Goal: Information Seeking & Learning: Understand process/instructions

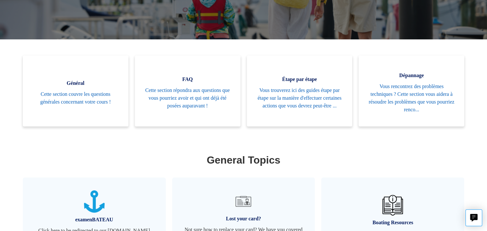
scroll to position [113, 0]
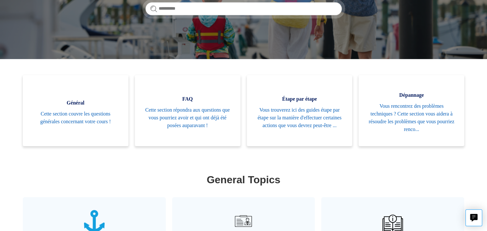
scroll to position [129, 0]
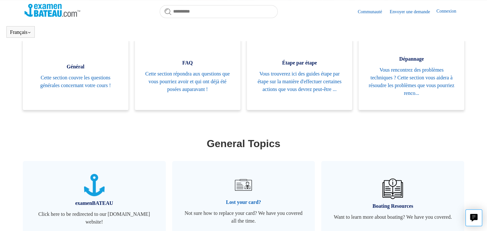
click at [249, 215] on link "Lost your card? Not sure how to replace your card? We have you covered all the …" at bounding box center [243, 200] width 143 height 78
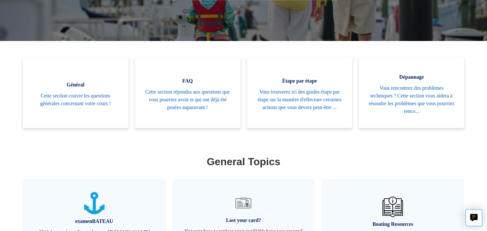
scroll to position [129, 0]
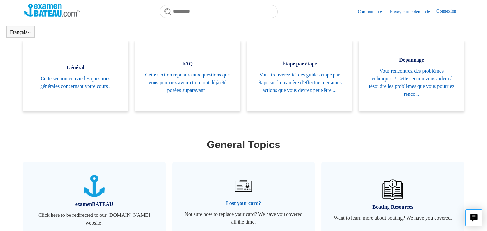
click at [240, 211] on span "Not sure how to replace your card? We have you covered all the time." at bounding box center [244, 217] width 124 height 15
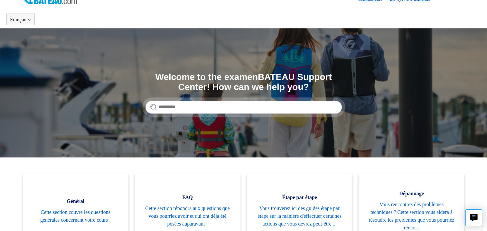
scroll to position [11, 0]
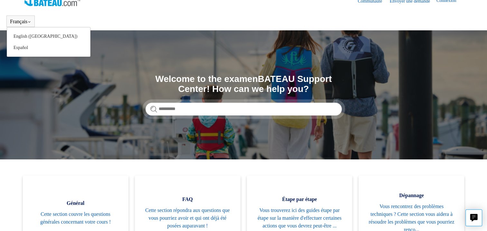
click at [28, 21] on button "Français" at bounding box center [20, 22] width 21 height 6
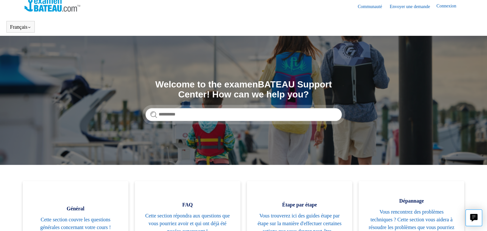
scroll to position [0, 0]
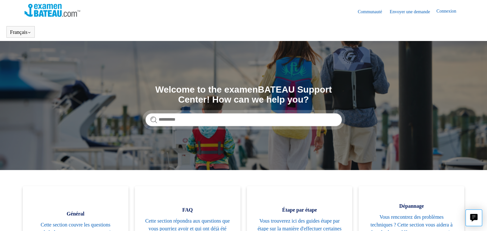
click at [444, 10] on link "Connexion" at bounding box center [450, 12] width 26 height 8
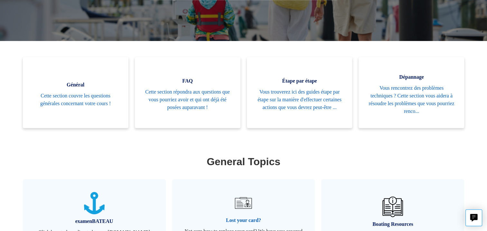
click at [249, 223] on span "Lost your card?" at bounding box center [244, 220] width 124 height 8
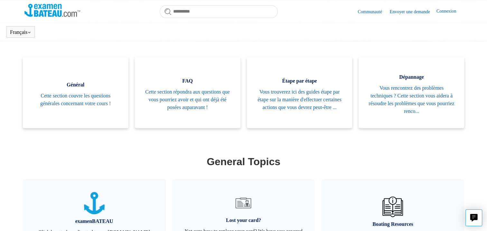
click at [441, 11] on body "Aller au contenu principal Communauté Envoyer une demande Connexion Français En…" at bounding box center [243, 130] width 487 height 482
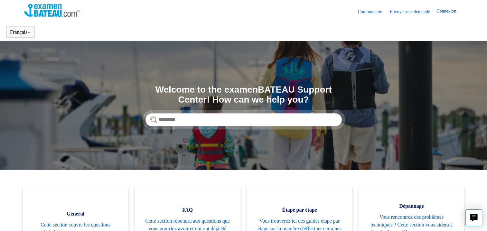
click at [396, 11] on link "Envoyer une demande" at bounding box center [413, 11] width 47 height 7
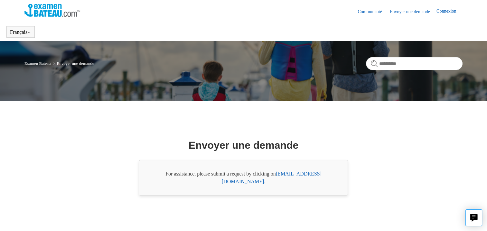
click at [441, 9] on link "Connexion" at bounding box center [450, 12] width 26 height 8
drag, startPoint x: 456, startPoint y: 0, endPoint x: 300, endPoint y: 22, distance: 157.4
click at [300, 22] on header "Communauté Envoyer une demande Connexion" at bounding box center [243, 11] width 439 height 23
click at [437, 10] on link "Connexion" at bounding box center [450, 12] width 26 height 8
click at [444, 12] on span "[PERSON_NAME]" at bounding box center [437, 10] width 41 height 5
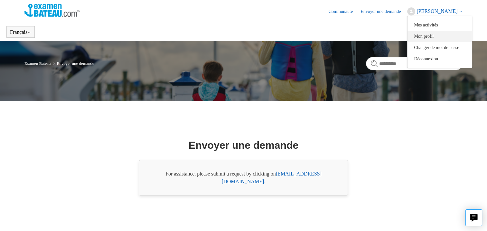
click at [426, 36] on link "Mon profil" at bounding box center [440, 36] width 64 height 11
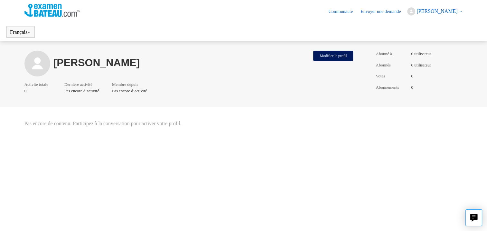
click at [443, 10] on span "[PERSON_NAME]" at bounding box center [437, 10] width 41 height 5
click at [428, 35] on link "Mon profil" at bounding box center [440, 36] width 64 height 11
click at [435, 10] on span "[PERSON_NAME]" at bounding box center [437, 10] width 41 height 5
click at [368, 12] on link "Envoyer une demande" at bounding box center [384, 11] width 47 height 7
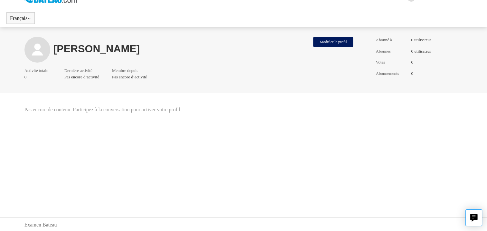
scroll to position [27, 0]
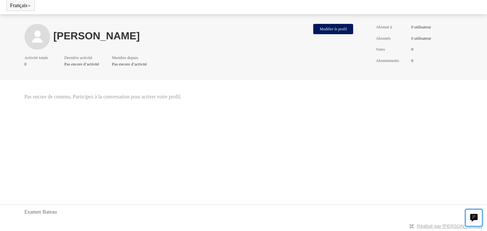
click at [475, 216] on icon "Live chat" at bounding box center [474, 217] width 7 height 6
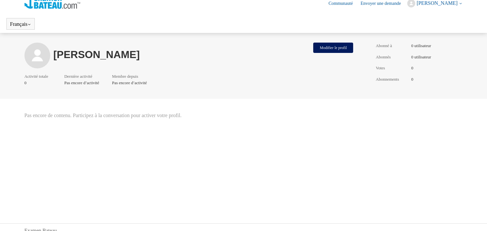
scroll to position [0, 0]
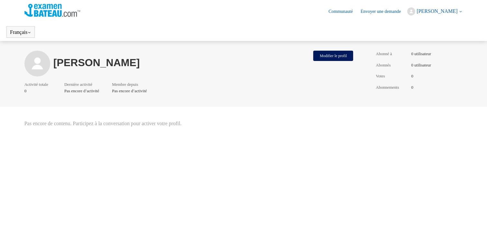
click at [450, 12] on span "RENÉ BELLERIVE" at bounding box center [437, 10] width 41 height 5
click at [384, 9] on link "Envoyer une demande" at bounding box center [384, 11] width 47 height 7
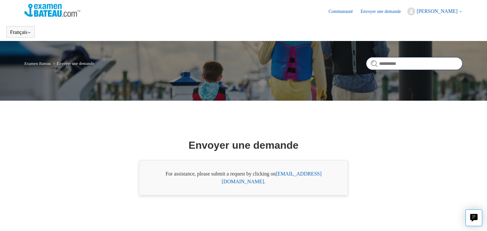
click at [411, 63] on input "Rechercher" at bounding box center [414, 63] width 97 height 13
type input "**********"
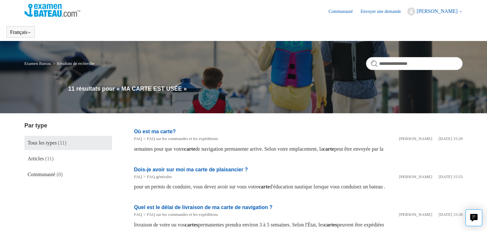
click at [340, 12] on link "Communauté" at bounding box center [344, 11] width 31 height 7
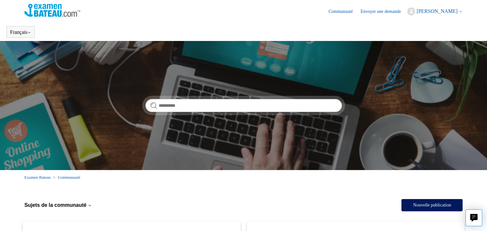
click at [52, 12] on img at bounding box center [52, 10] width 56 height 13
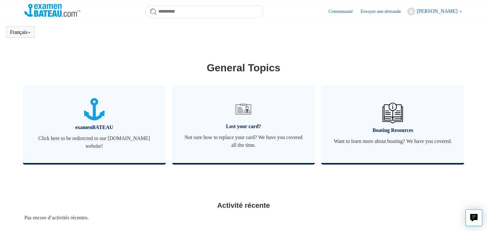
scroll to position [199, 0]
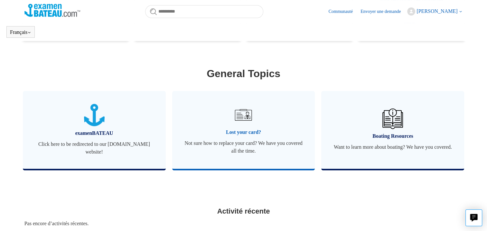
click at [234, 132] on span "Lost your card?" at bounding box center [244, 132] width 124 height 8
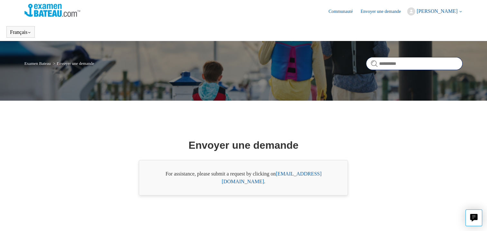
click at [384, 64] on input "Rechercher" at bounding box center [414, 63] width 97 height 13
type input "**********"
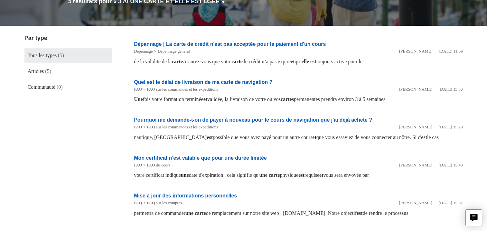
scroll to position [82, 0]
